Goal: Task Accomplishment & Management: Manage account settings

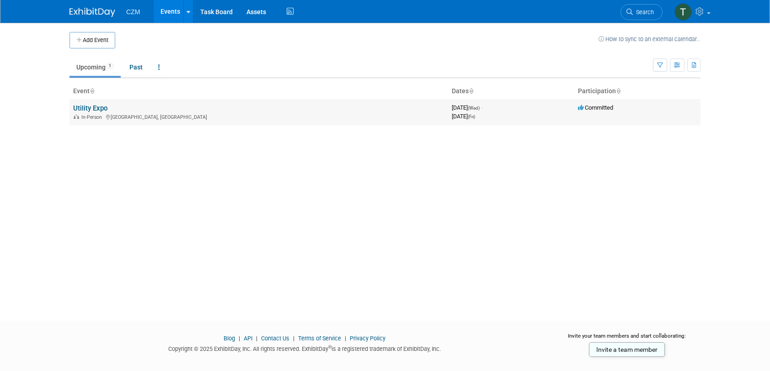
click at [93, 107] on link "Utility Expo" at bounding box center [90, 108] width 34 height 8
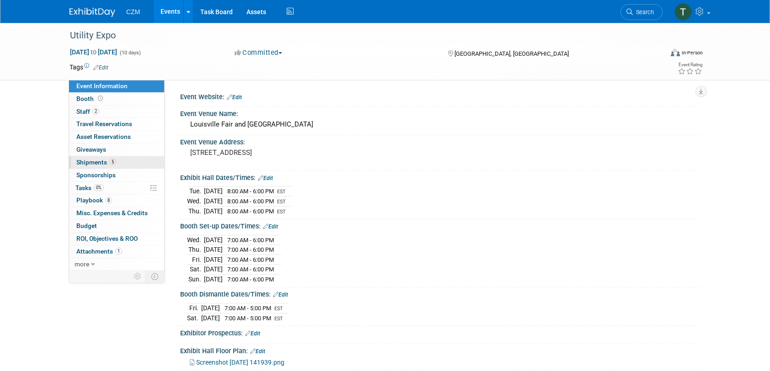
click at [122, 167] on link "5 Shipments 5" at bounding box center [116, 162] width 95 height 12
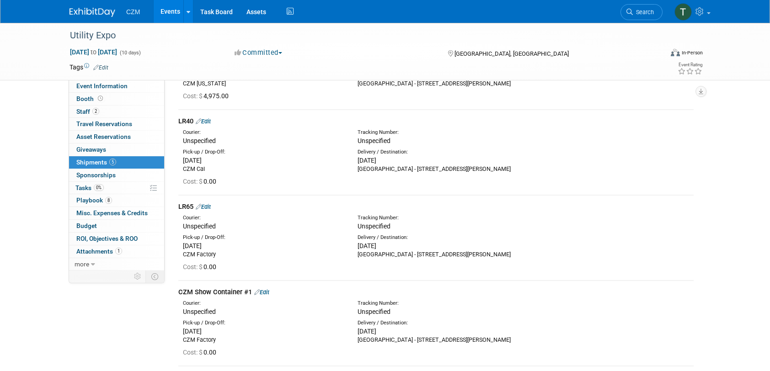
scroll to position [90, 0]
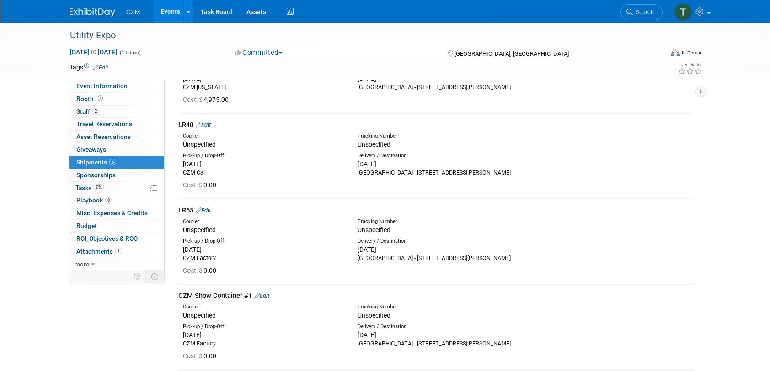
click at [208, 126] on link "Edit" at bounding box center [203, 125] width 15 height 7
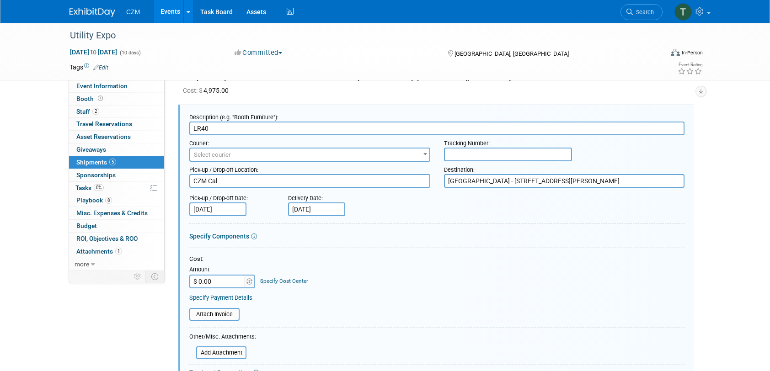
scroll to position [0, 0]
click at [231, 283] on input "$ 0.00" at bounding box center [217, 282] width 57 height 14
type input "$ 17,950.00"
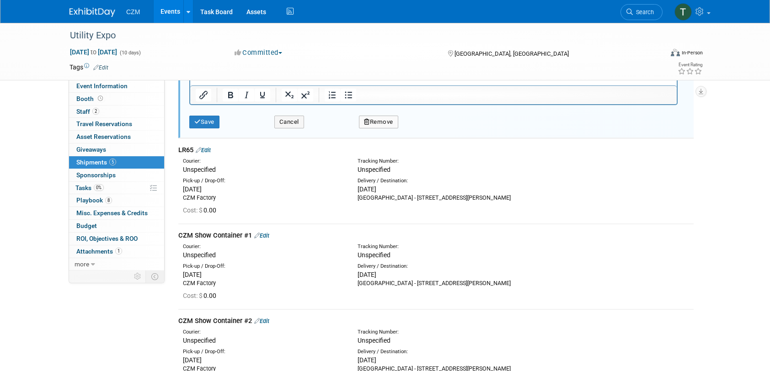
scroll to position [465, 0]
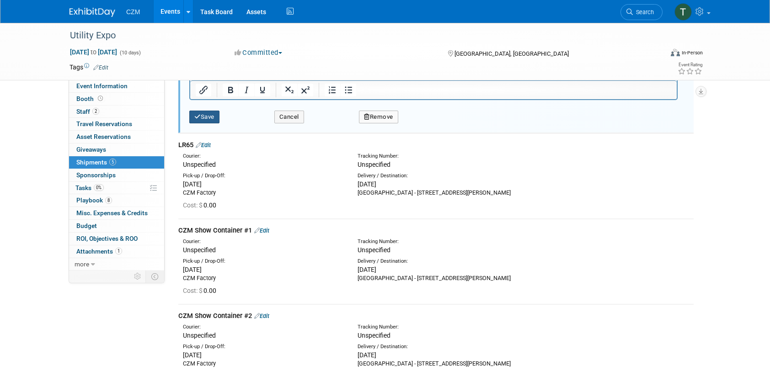
click at [200, 115] on button "Save" at bounding box center [204, 117] width 30 height 13
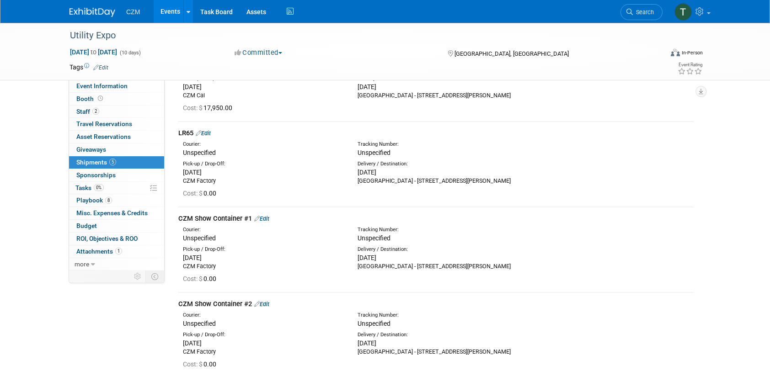
scroll to position [183, 0]
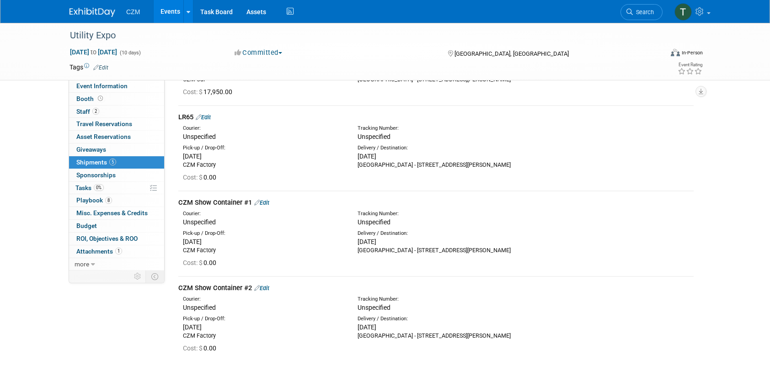
click at [268, 288] on link "Edit" at bounding box center [261, 288] width 15 height 7
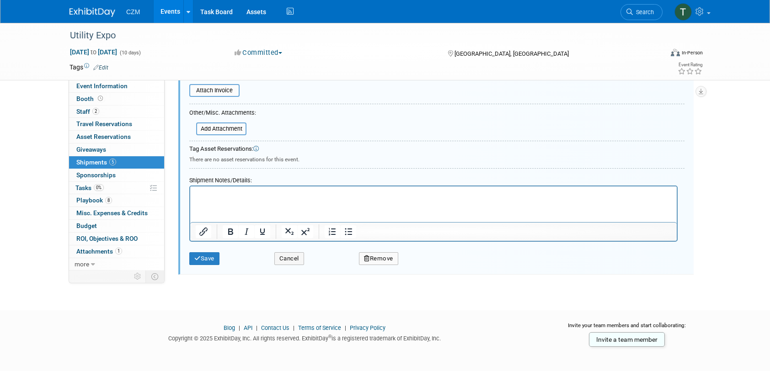
scroll to position [581, 0]
click at [381, 258] on button "Remove" at bounding box center [378, 257] width 39 height 13
click at [436, 263] on link "Yes" at bounding box center [429, 265] width 27 height 15
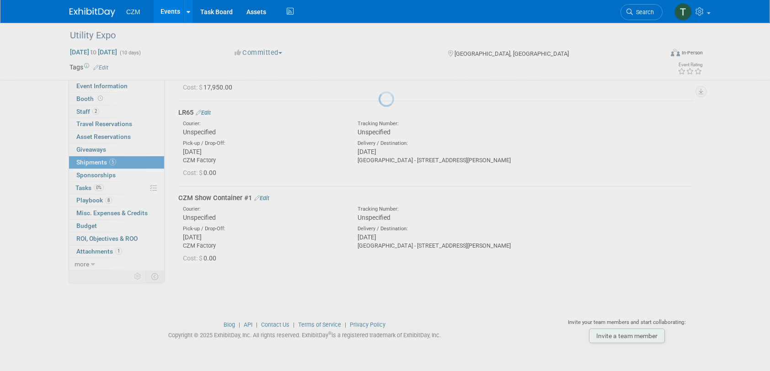
scroll to position [187, 0]
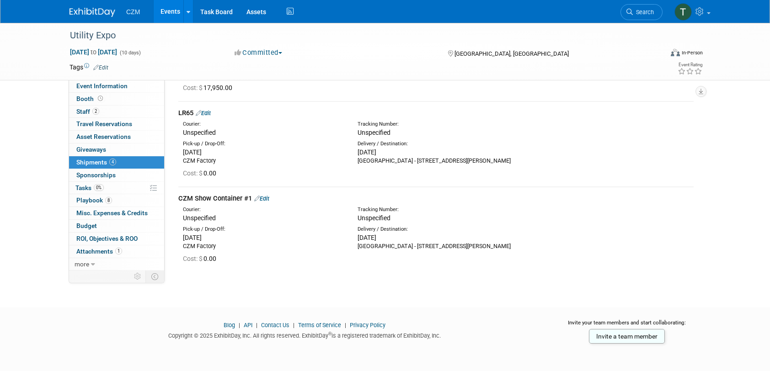
click at [269, 198] on link "Edit" at bounding box center [261, 198] width 15 height 7
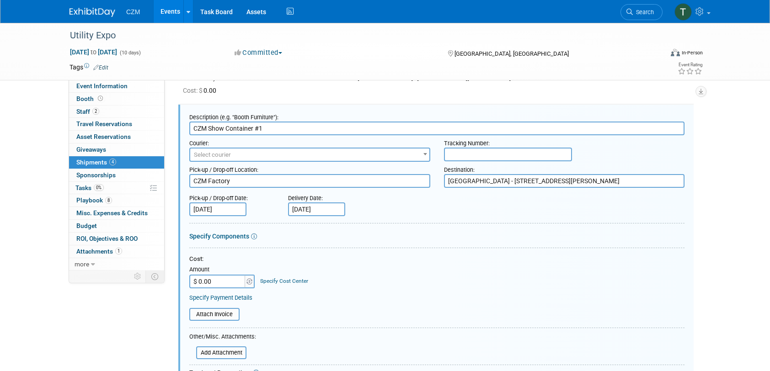
scroll to position [0, 0]
click at [293, 131] on input "CZM Show Container #1" at bounding box center [436, 129] width 495 height 14
type input "CZM Show Container's"
click at [439, 224] on div at bounding box center [436, 225] width 495 height 4
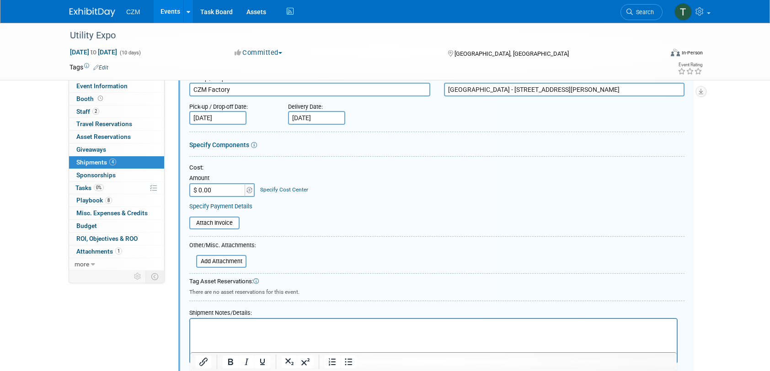
scroll to position [453, 0]
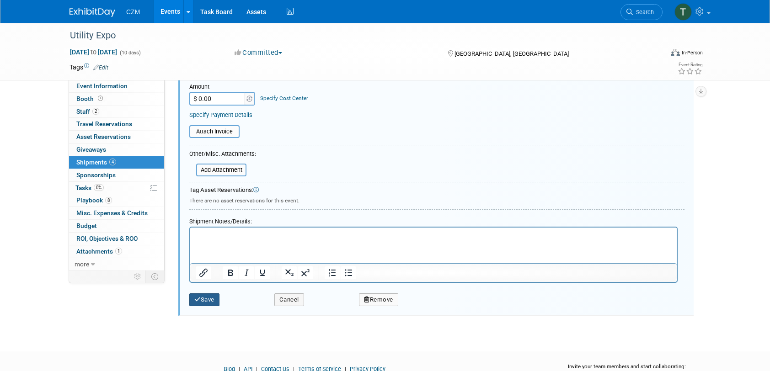
click at [197, 297] on icon "submit" at bounding box center [197, 300] width 6 height 6
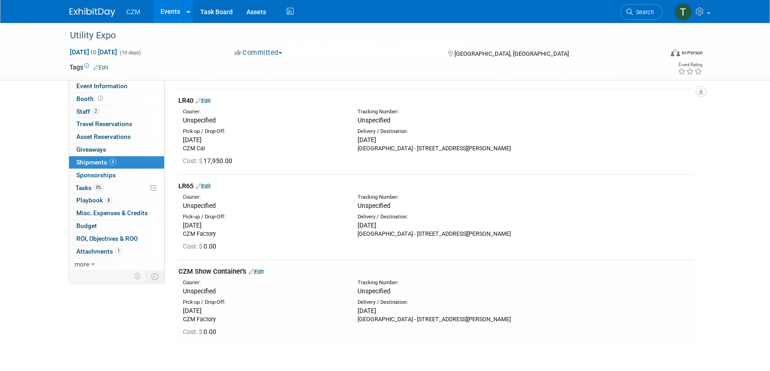
scroll to position [96, 0]
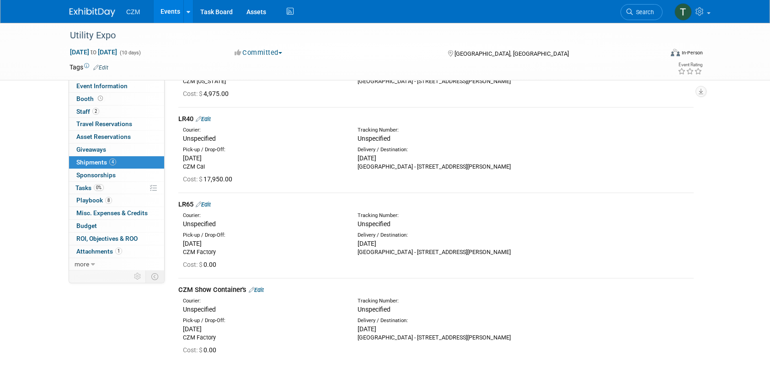
click at [211, 204] on link "Edit" at bounding box center [203, 204] width 15 height 7
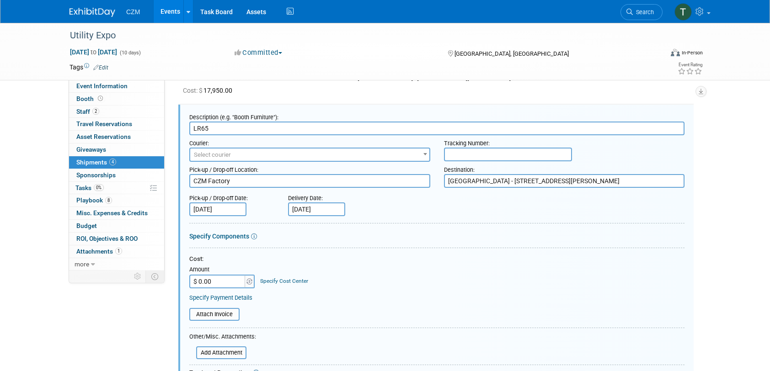
scroll to position [0, 0]
click at [220, 284] on input "$ 0.00" at bounding box center [217, 282] width 57 height 14
type input "$ 4,700.00"
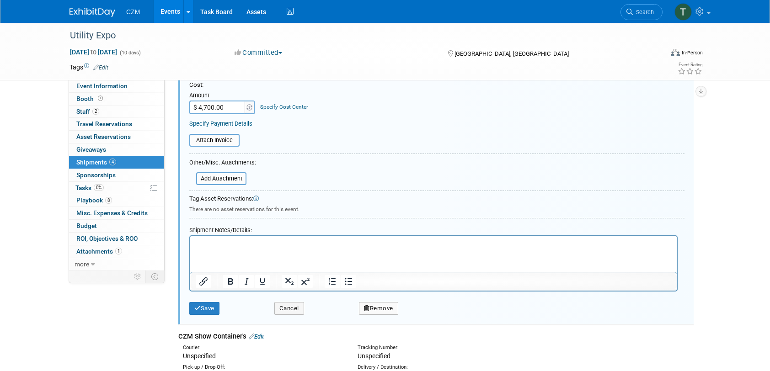
scroll to position [367, 0]
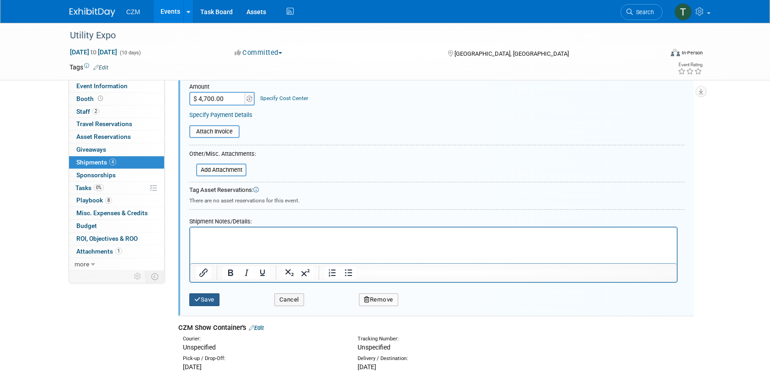
click at [203, 301] on button "Save" at bounding box center [204, 300] width 30 height 13
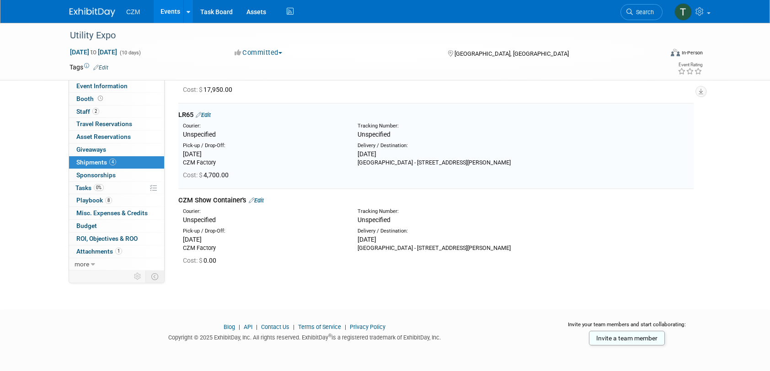
scroll to position [184, 0]
click at [258, 204] on link "Edit" at bounding box center [256, 201] width 15 height 7
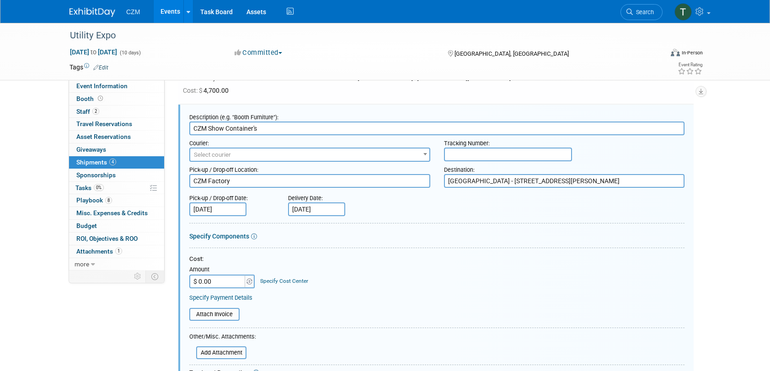
scroll to position [0, 0]
click at [234, 282] on input "$ 0.00" at bounding box center [217, 282] width 57 height 14
type input "$ 2,500.00"
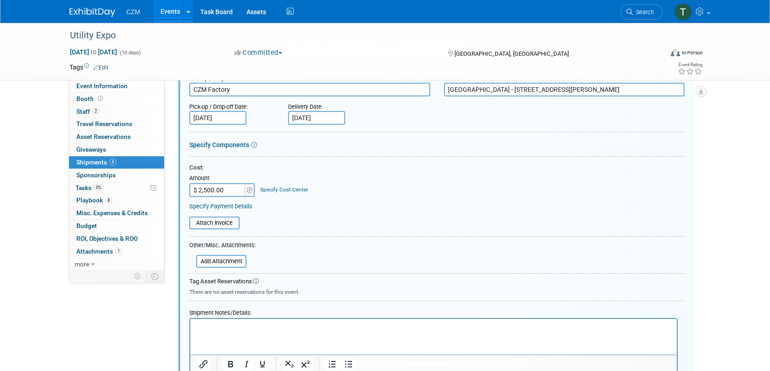
scroll to position [453, 0]
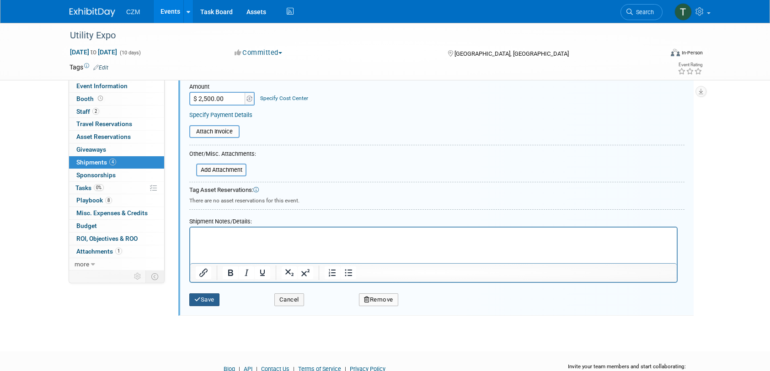
click at [211, 301] on button "Save" at bounding box center [204, 300] width 30 height 13
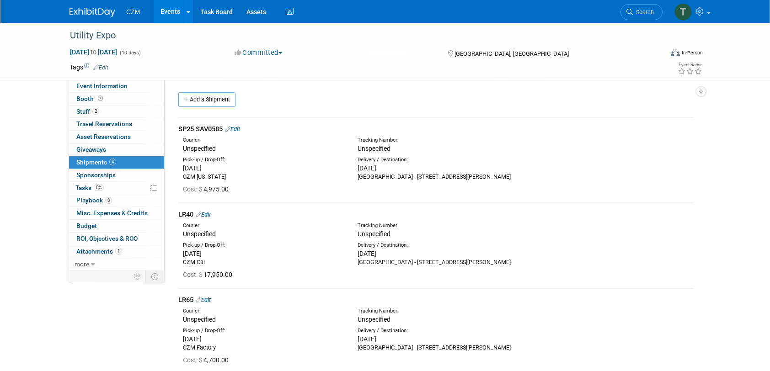
scroll to position [0, 0]
